Goal: Use online tool/utility

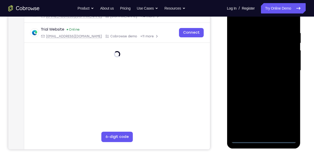
scroll to position [97, 0]
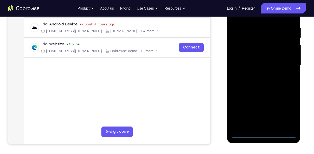
click at [265, 134] on div at bounding box center [264, 66] width 66 height 146
click at [278, 68] on div at bounding box center [264, 66] width 66 height 146
click at [277, 62] on div at bounding box center [264, 66] width 66 height 146
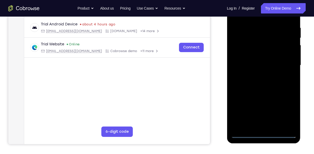
click at [280, 61] on div at bounding box center [264, 66] width 66 height 146
click at [276, 57] on div at bounding box center [264, 66] width 66 height 146
click at [245, 133] on div at bounding box center [264, 66] width 66 height 146
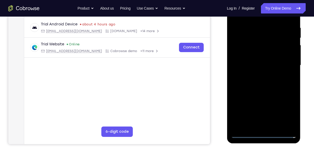
click at [245, 133] on div at bounding box center [264, 66] width 66 height 146
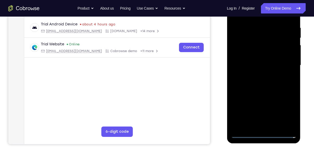
click at [245, 133] on div at bounding box center [264, 66] width 66 height 146
drag, startPoint x: 245, startPoint y: 133, endPoint x: 263, endPoint y: 134, distance: 18.3
click at [263, 134] on div at bounding box center [264, 66] width 66 height 146
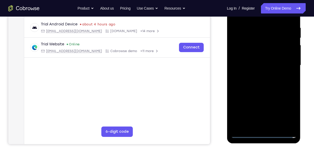
click at [263, 134] on div at bounding box center [264, 66] width 66 height 146
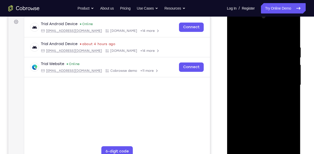
scroll to position [77, 0]
click at [265, 75] on div at bounding box center [264, 86] width 66 height 146
drag, startPoint x: 265, startPoint y: 75, endPoint x: 259, endPoint y: 40, distance: 35.4
click at [259, 40] on div at bounding box center [264, 86] width 66 height 146
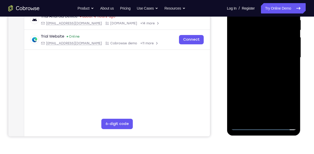
scroll to position [10, 0]
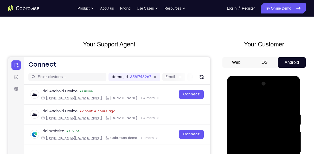
click at [288, 93] on div at bounding box center [264, 153] width 66 height 146
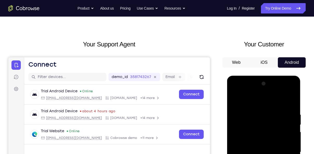
click at [288, 93] on div at bounding box center [264, 153] width 66 height 146
click at [233, 60] on button "Web" at bounding box center [236, 62] width 28 height 10
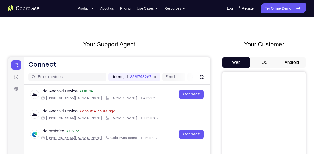
click at [284, 61] on button "Android" at bounding box center [292, 62] width 28 height 10
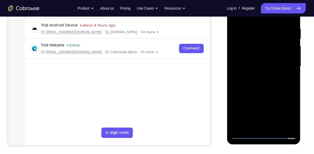
scroll to position [96, 0]
click at [263, 133] on div at bounding box center [264, 66] width 66 height 146
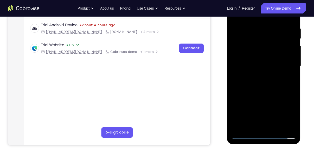
click at [263, 133] on div at bounding box center [264, 66] width 66 height 146
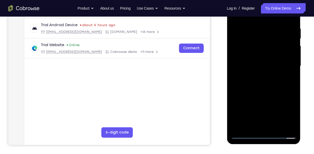
click at [283, 135] on div at bounding box center [264, 66] width 66 height 146
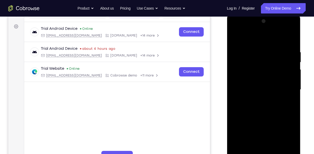
scroll to position [86, 0]
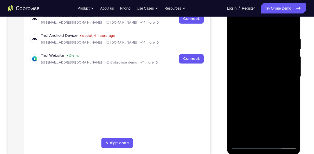
click at [264, 146] on div at bounding box center [264, 77] width 66 height 146
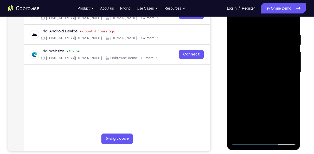
scroll to position [91, 0]
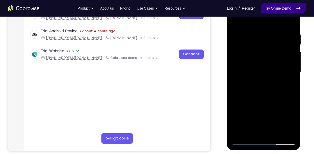
click at [286, 5] on link "Try Online Demo" at bounding box center [283, 8] width 45 height 10
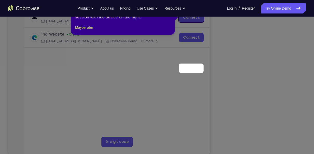
scroll to position [36, 0]
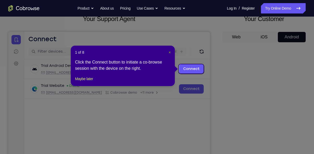
click at [170, 52] on span "×" at bounding box center [170, 52] width 2 height 4
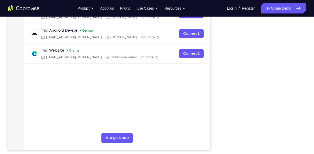
scroll to position [80, 0]
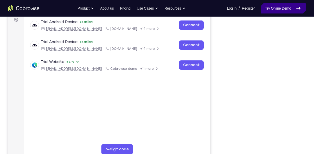
click at [278, 9] on link "Try Online Demo" at bounding box center [283, 8] width 45 height 10
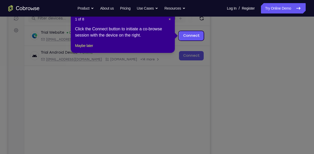
scroll to position [69, 0]
click at [169, 18] on span "×" at bounding box center [170, 19] width 2 height 4
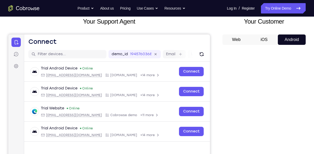
scroll to position [33, 0]
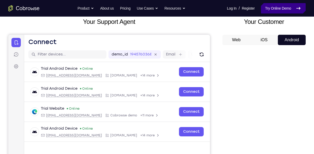
click at [276, 7] on link "Try Online Demo" at bounding box center [283, 8] width 45 height 10
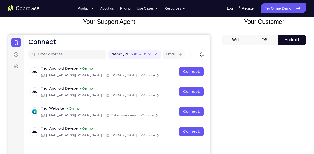
click at [0, 0] on button "iOS" at bounding box center [0, 0] width 0 height 0
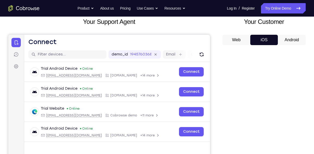
click at [0, 0] on button "Web" at bounding box center [0, 0] width 0 height 0
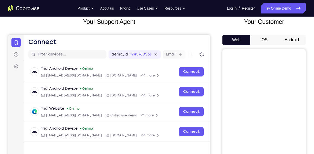
click at [0, 0] on button "Web" at bounding box center [0, 0] width 0 height 0
click at [0, 0] on button "Android" at bounding box center [0, 0] width 0 height 0
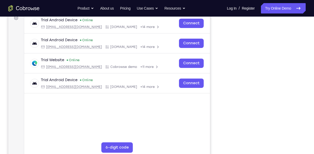
scroll to position [82, 0]
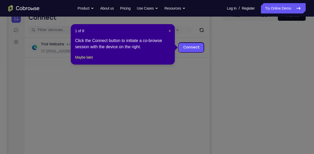
scroll to position [57, 0]
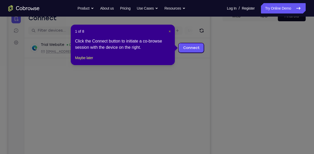
click at [169, 31] on span "×" at bounding box center [170, 31] width 2 height 4
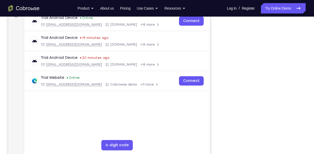
scroll to position [89, 0]
